Goal: Navigation & Orientation: Find specific page/section

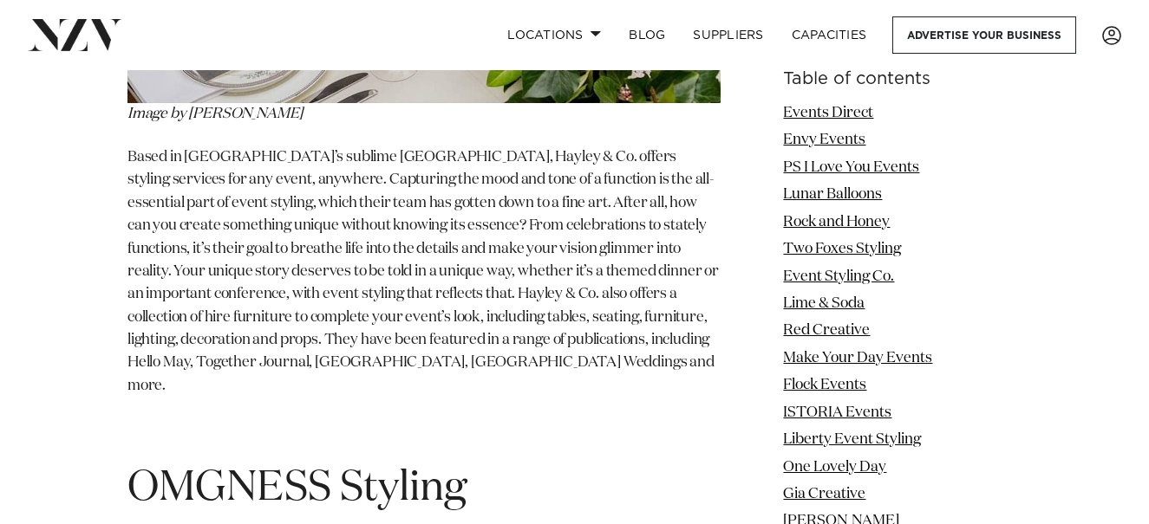
scroll to position [14924, 0]
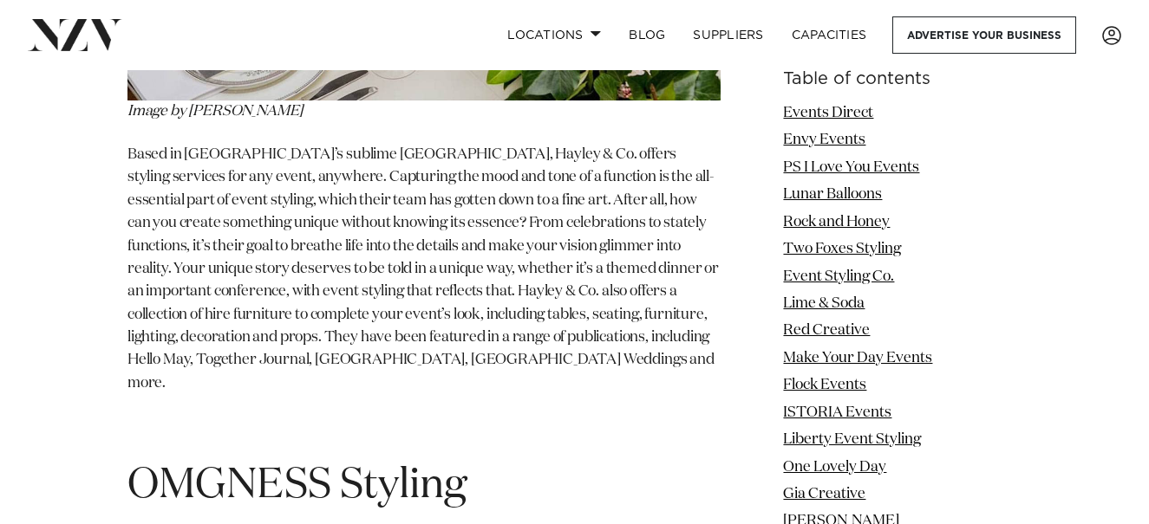
click at [648, 459] on h1 "OMGNESS Styling" at bounding box center [423, 486] width 593 height 55
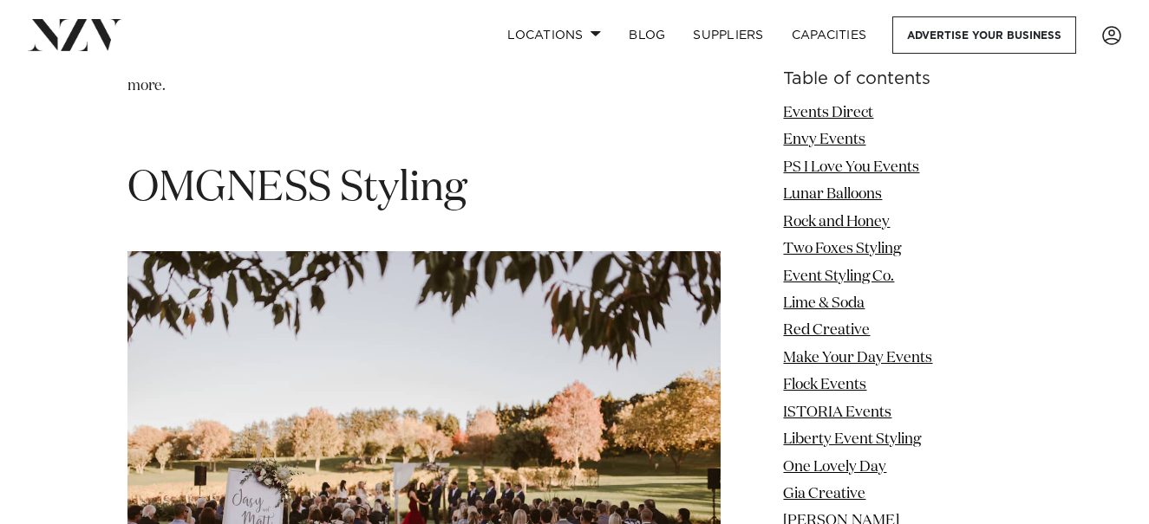
scroll to position [15271, 0]
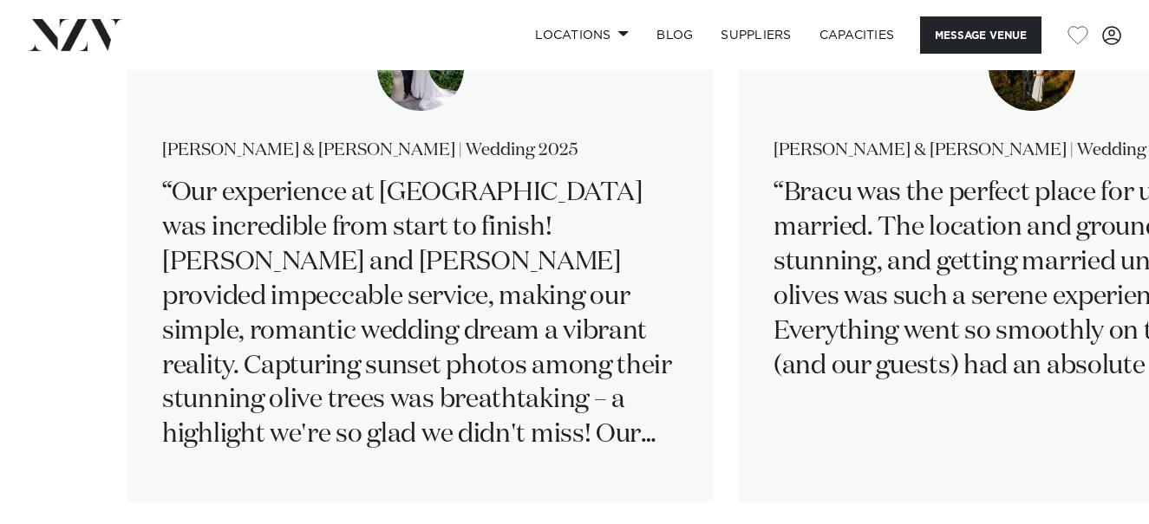
scroll to position [3121, 0]
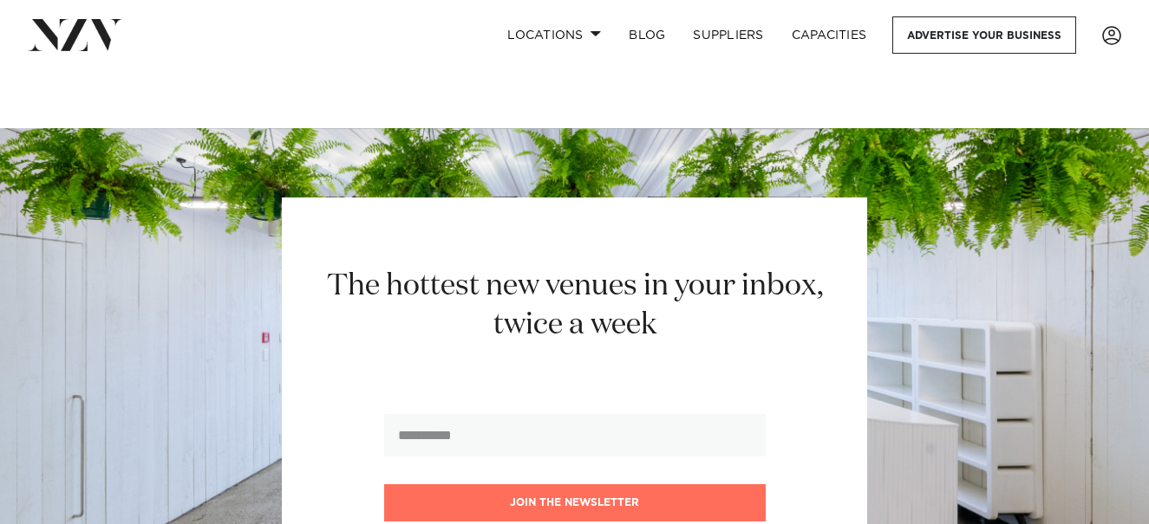
scroll to position [87, 0]
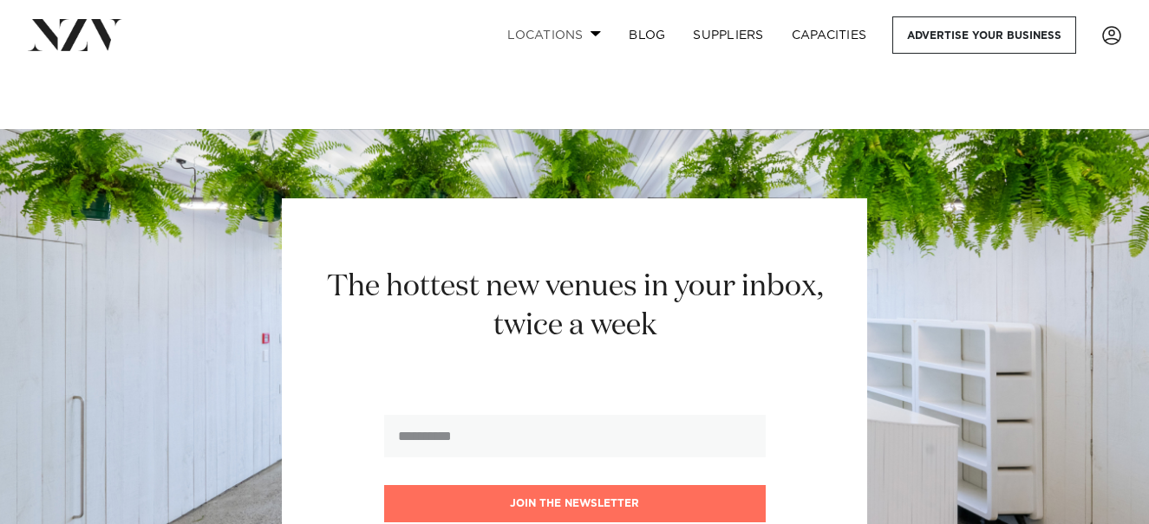
click at [594, 29] on link "Locations" at bounding box center [553, 34] width 121 height 37
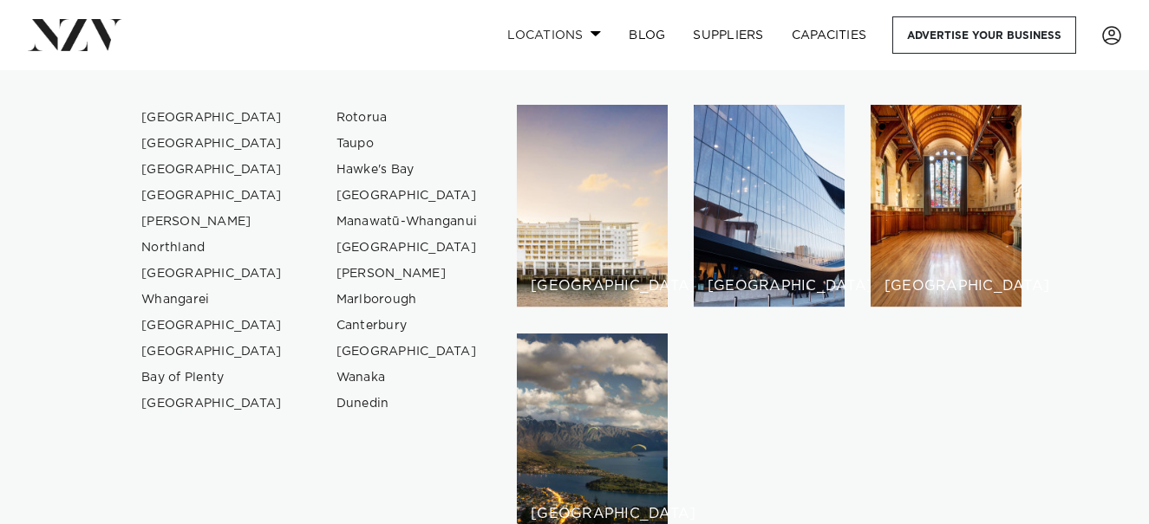
click at [594, 29] on link "Locations" at bounding box center [553, 34] width 121 height 37
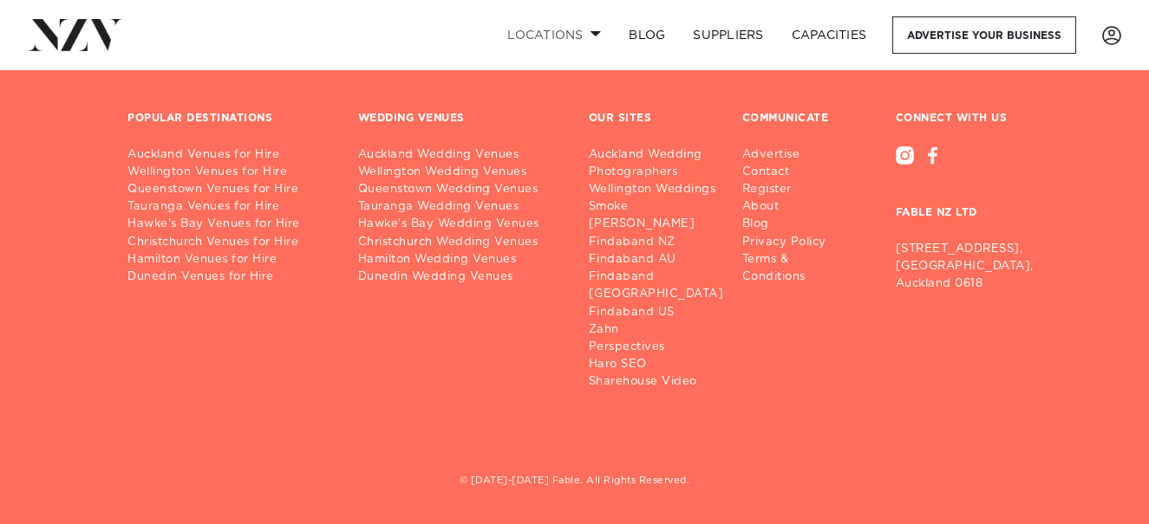
scroll to position [697, 0]
